Goal: Information Seeking & Learning: Understand process/instructions

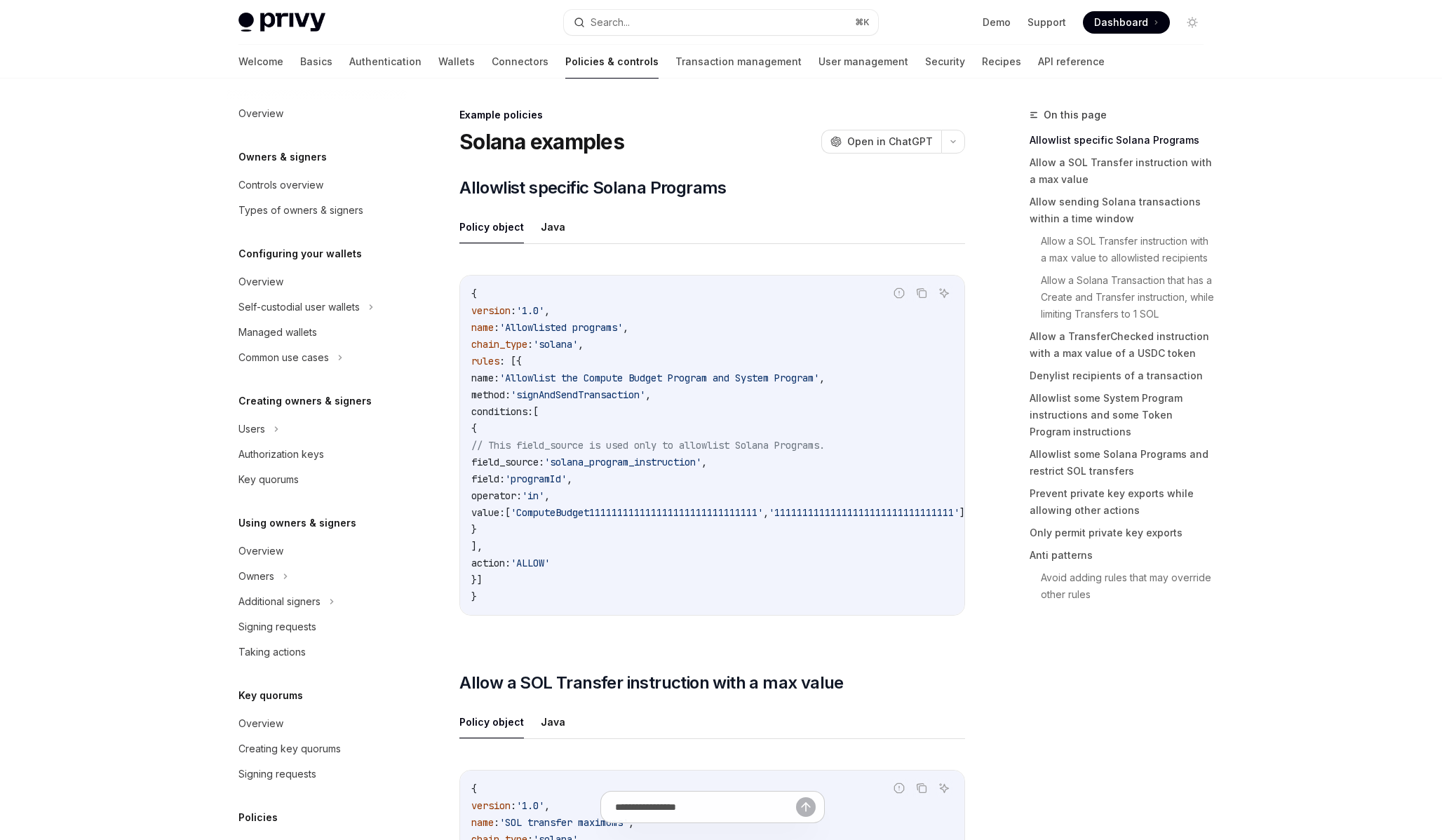
scroll to position [223, 0]
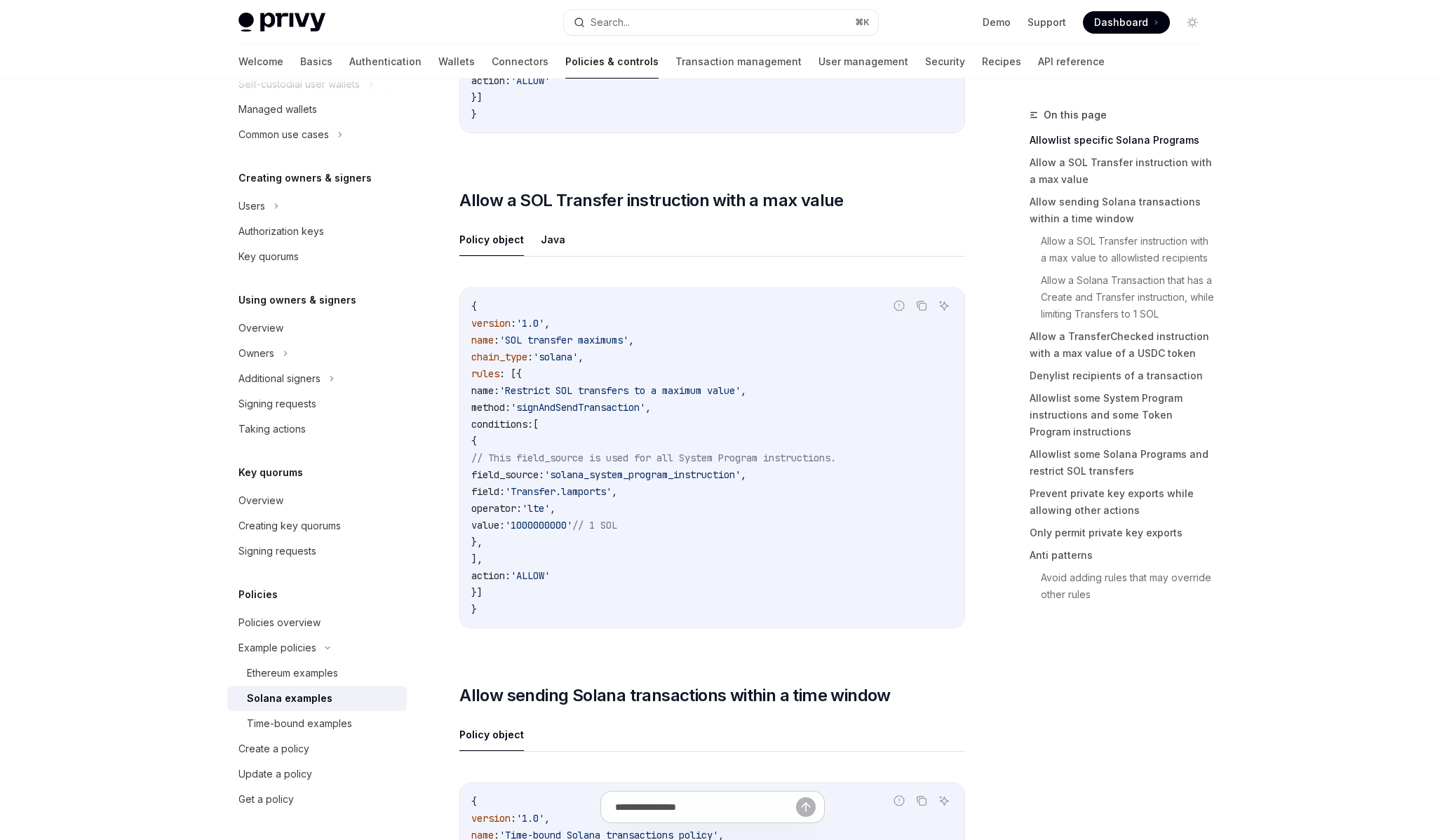
scroll to position [478, 0]
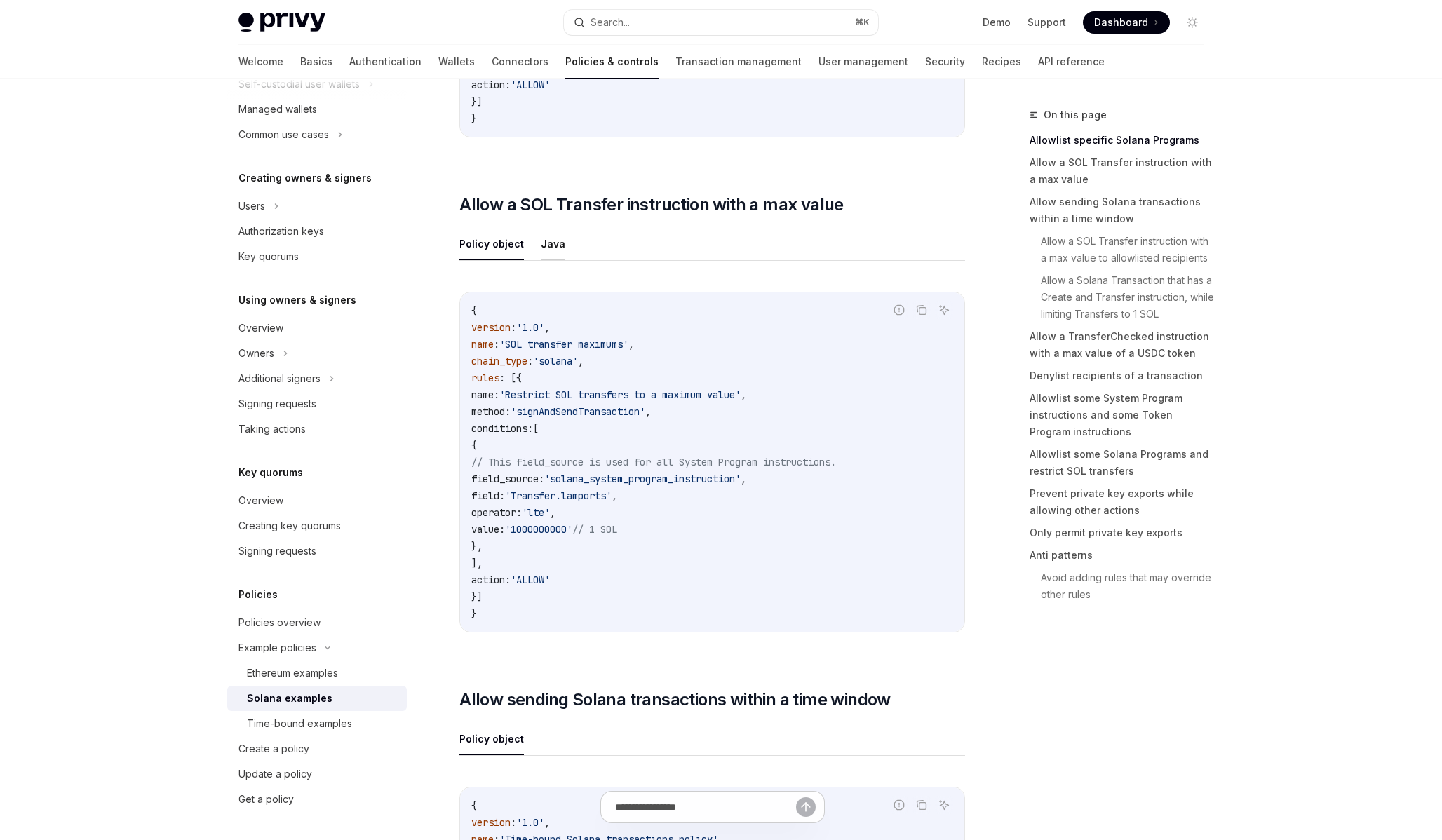
click at [550, 260] on button "Java" at bounding box center [553, 244] width 25 height 33
type textarea "*"
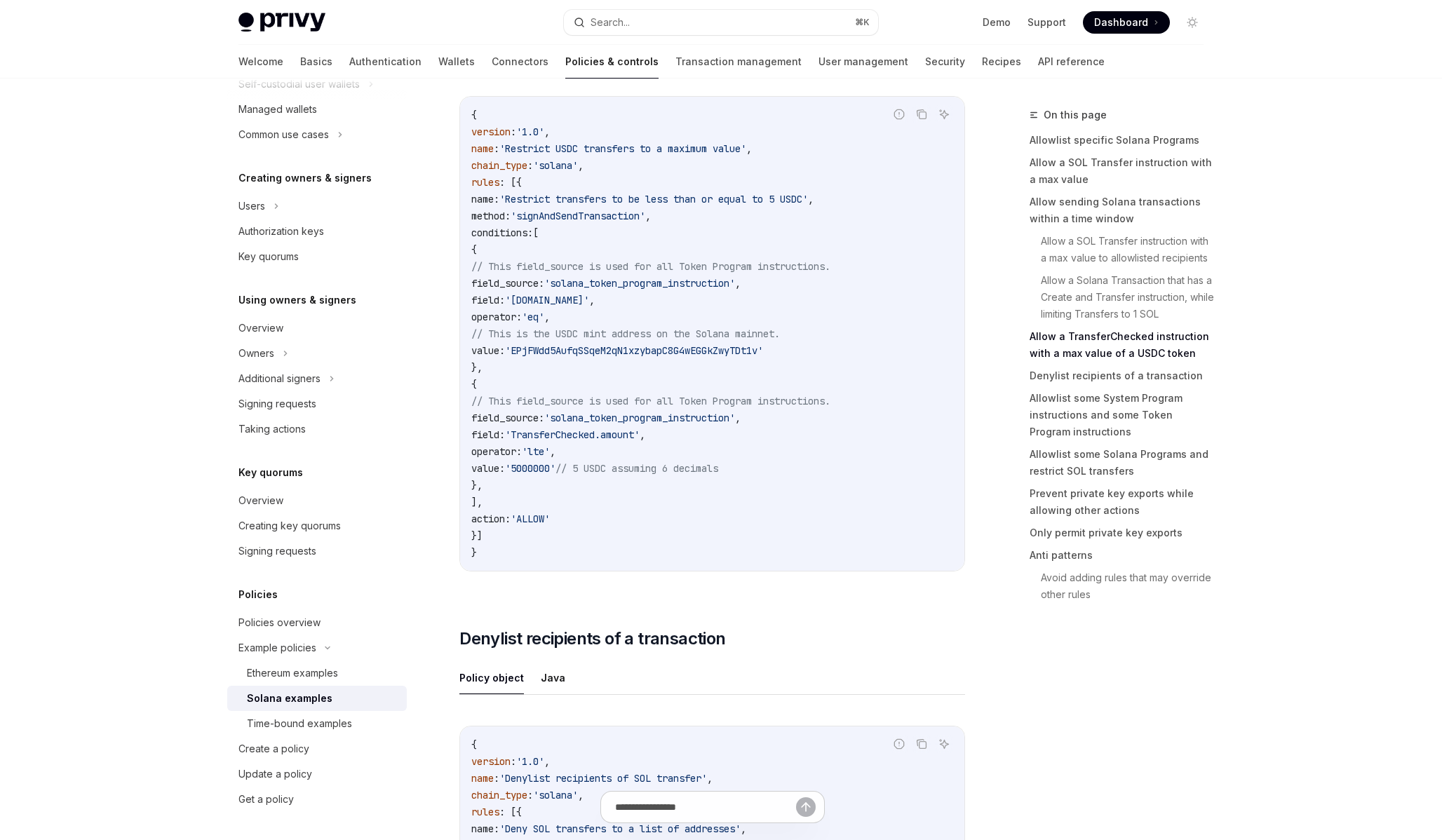
scroll to position [3158, 0]
click at [1078, 492] on link "Prevent private key exports while allowing other actions" at bounding box center [1122, 502] width 186 height 40
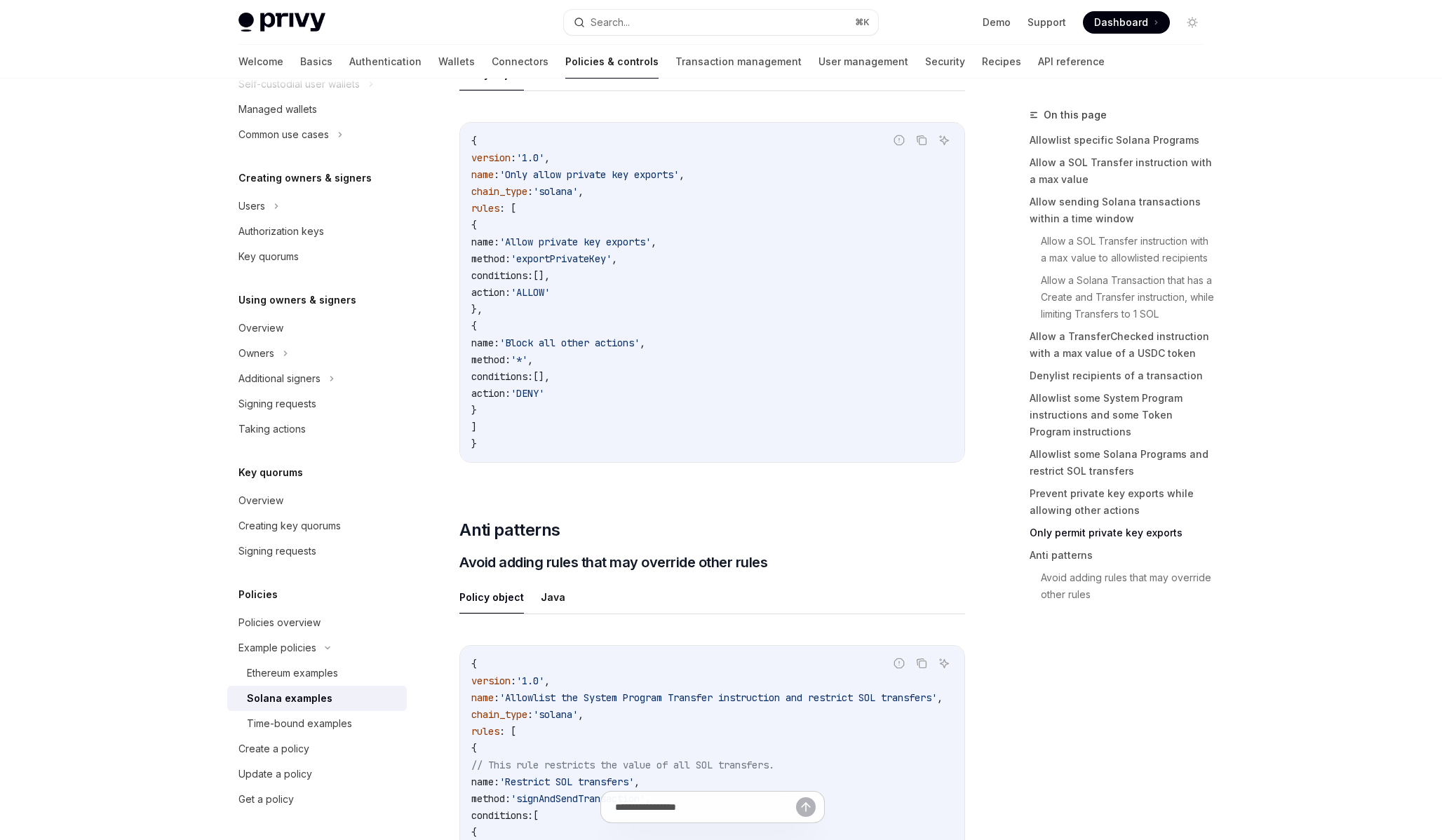
scroll to position [6333, 0]
